Goal: Obtain resource: Obtain resource

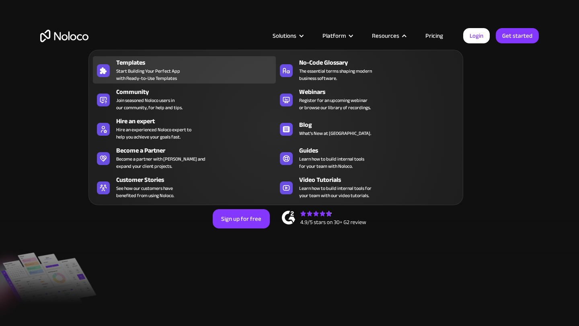
click at [187, 66] on div "Templates" at bounding box center [197, 63] width 163 height 10
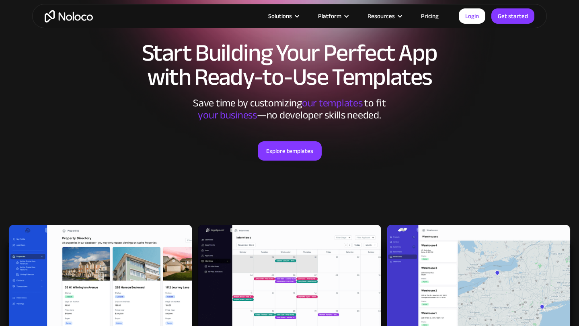
scroll to position [157, 0]
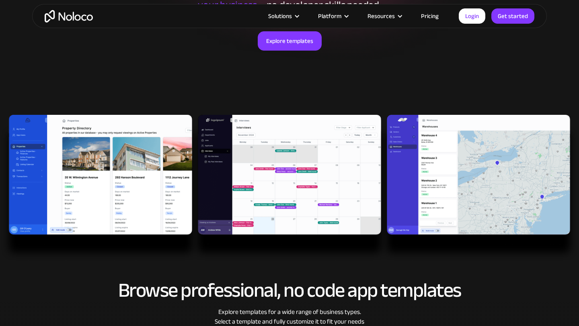
click at [121, 172] on img at bounding box center [289, 188] width 579 height 147
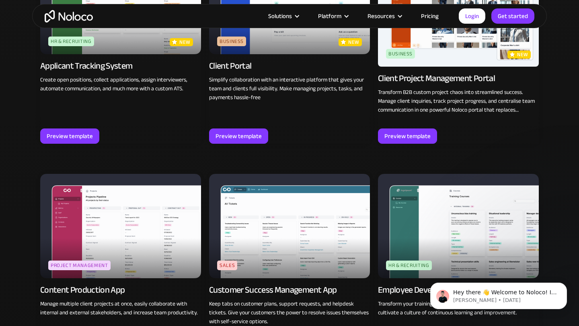
scroll to position [509, 0]
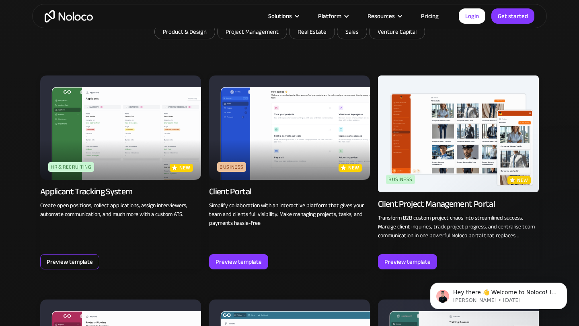
click at [79, 263] on div "Preview template" at bounding box center [70, 262] width 46 height 10
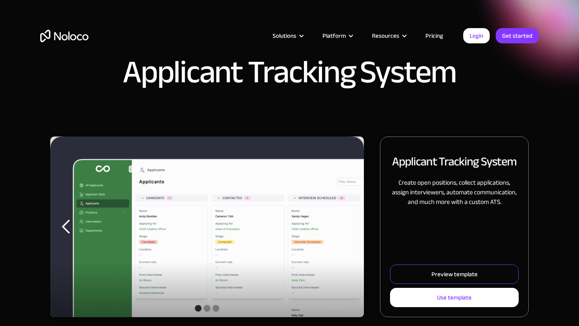
click at [429, 272] on link "Preview template" at bounding box center [454, 274] width 129 height 19
